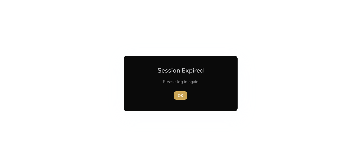
click at [184, 100] on span "button" at bounding box center [181, 95] width 14 height 13
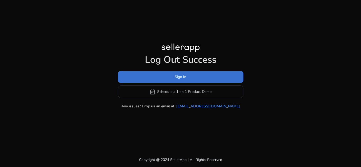
click at [193, 73] on span at bounding box center [181, 77] width 126 height 13
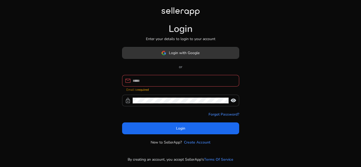
click at [198, 56] on span "Login with Google" at bounding box center [184, 53] width 31 height 6
